Goal: Find specific page/section: Find specific page/section

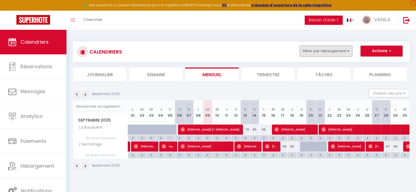
click at [320, 54] on button "Filtrer par hébergement" at bounding box center [326, 51] width 53 height 11
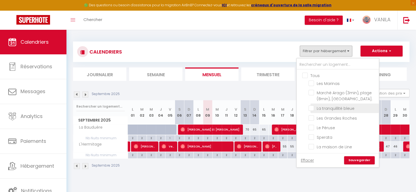
click at [313, 109] on input "La tranquillité bleue" at bounding box center [343, 107] width 68 height 5
checkbox input "true"
click at [356, 162] on link "Sauvegarder" at bounding box center [359, 161] width 31 height 8
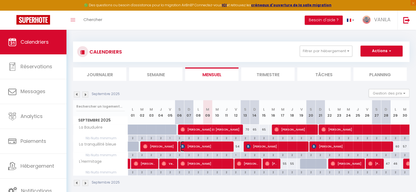
click at [218, 148] on span "[PERSON_NAME]" at bounding box center [206, 147] width 50 height 10
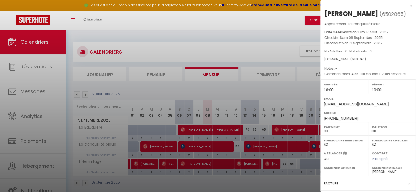
click at [218, 148] on div at bounding box center [208, 96] width 416 height 192
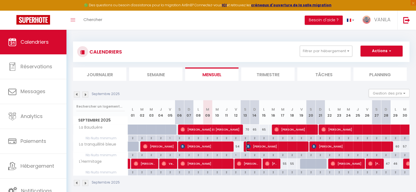
click at [268, 148] on span "[PERSON_NAME]" at bounding box center [275, 147] width 59 height 10
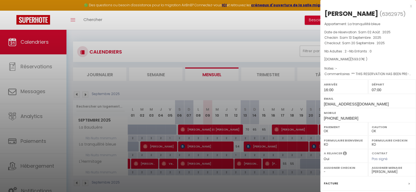
click at [268, 148] on div at bounding box center [208, 96] width 416 height 192
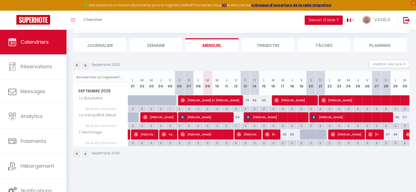
scroll to position [30, 0]
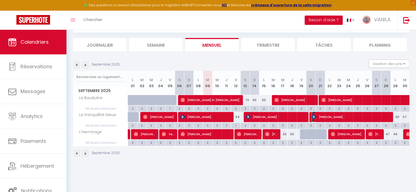
click at [313, 116] on img at bounding box center [314, 117] width 4 height 4
select select "31195"
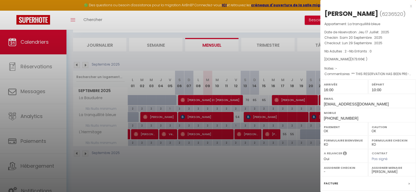
click at [301, 118] on div at bounding box center [208, 96] width 416 height 192
